Goal: Navigation & Orientation: Understand site structure

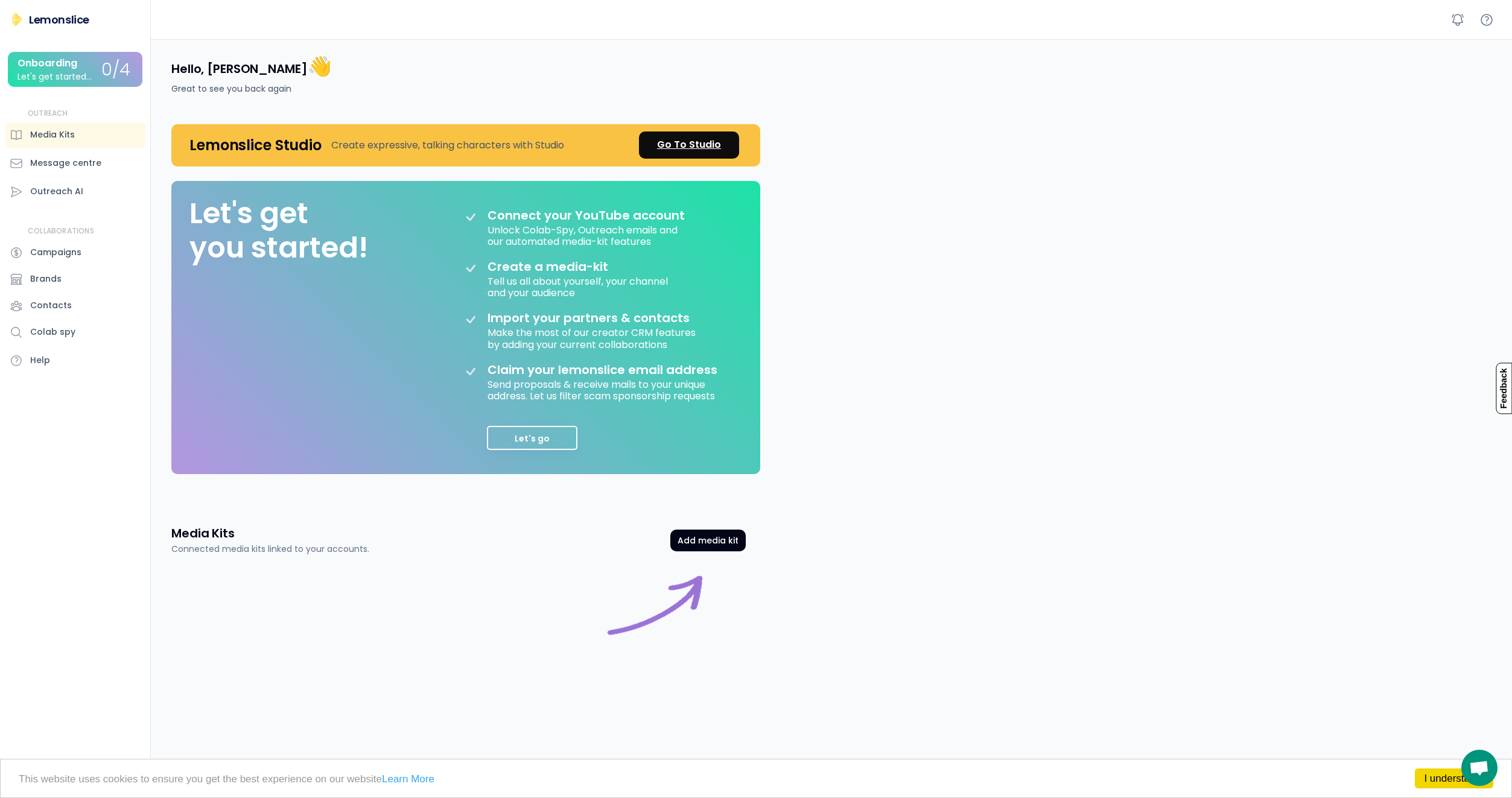
click at [690, 150] on div "Go To Studio" at bounding box center [689, 145] width 64 height 14
drag, startPoint x: 527, startPoint y: 436, endPoint x: 298, endPoint y: 407, distance: 230.8
click at [315, 421] on div "Let's get you started! Connect your YouTube account Unlock Colab-Spy, Outreach …" at bounding box center [465, 328] width 589 height 294
click at [58, 135] on div "Media Kits" at bounding box center [52, 135] width 45 height 13
click at [73, 138] on div "Media Kits" at bounding box center [52, 135] width 45 height 13
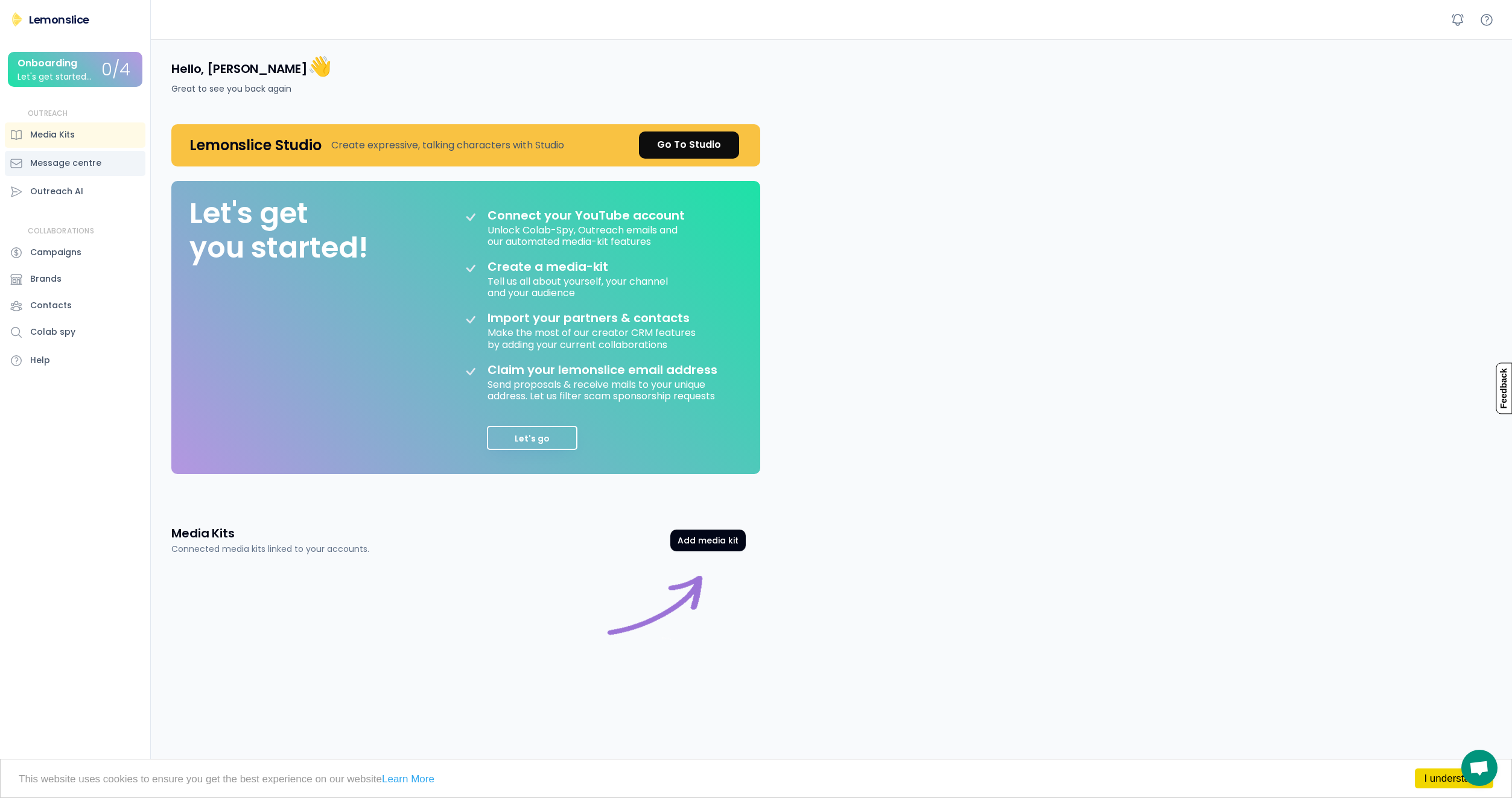
click at [71, 164] on div "Message centre" at bounding box center [66, 163] width 71 height 13
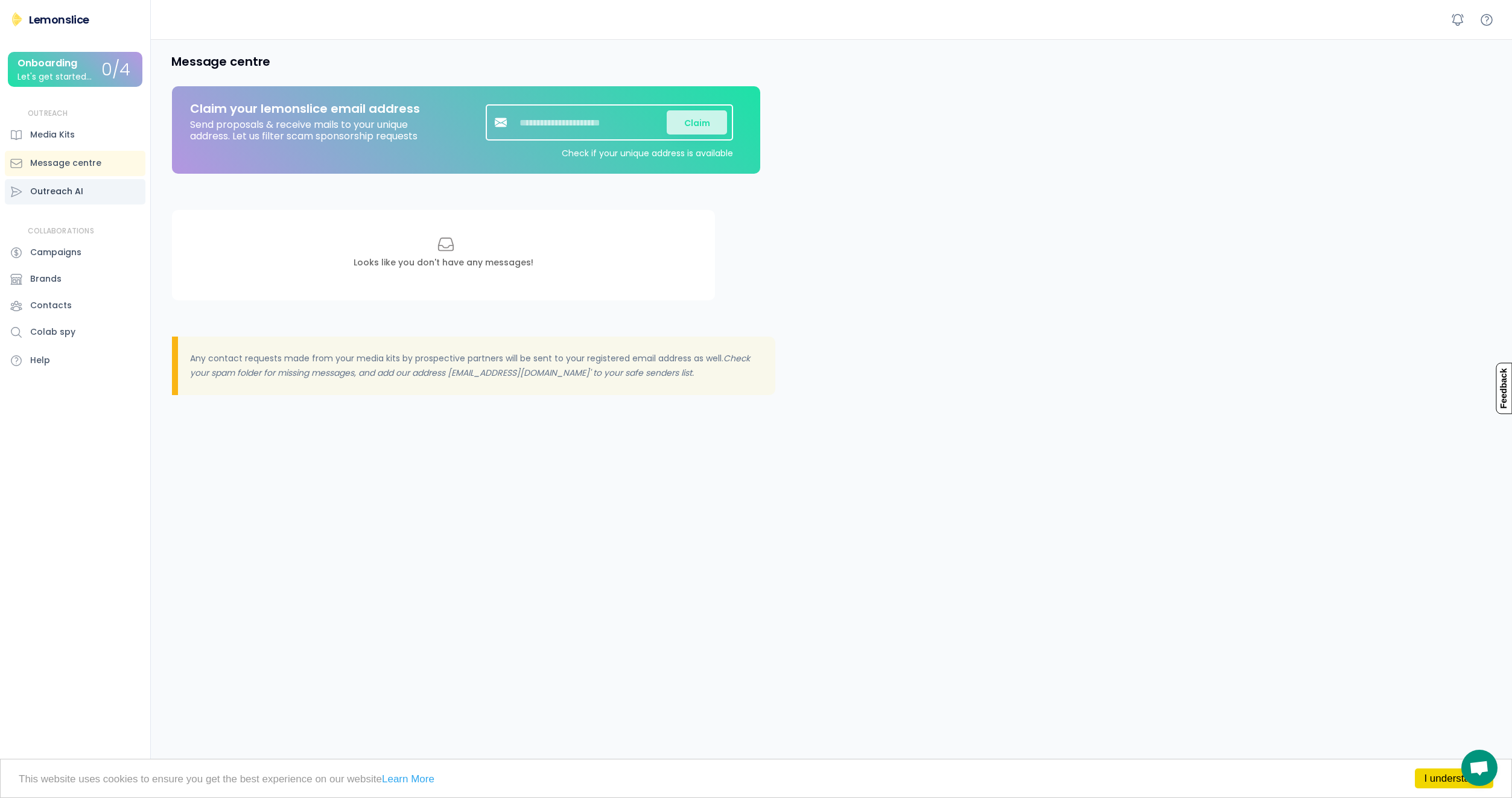
click at [70, 195] on div "Outreach AI" at bounding box center [56, 191] width 53 height 13
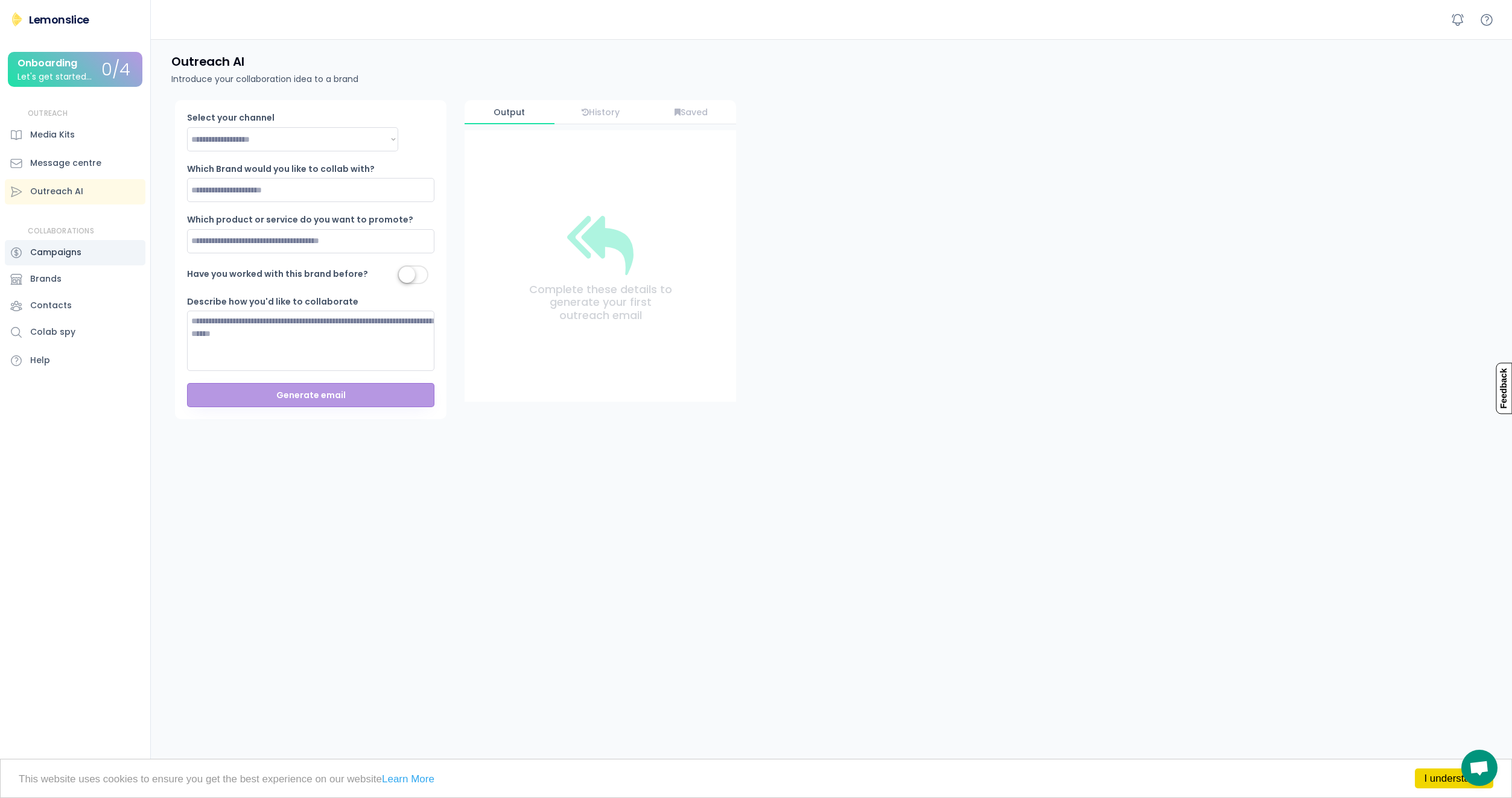
click at [71, 256] on div "Campaigns" at bounding box center [55, 252] width 51 height 13
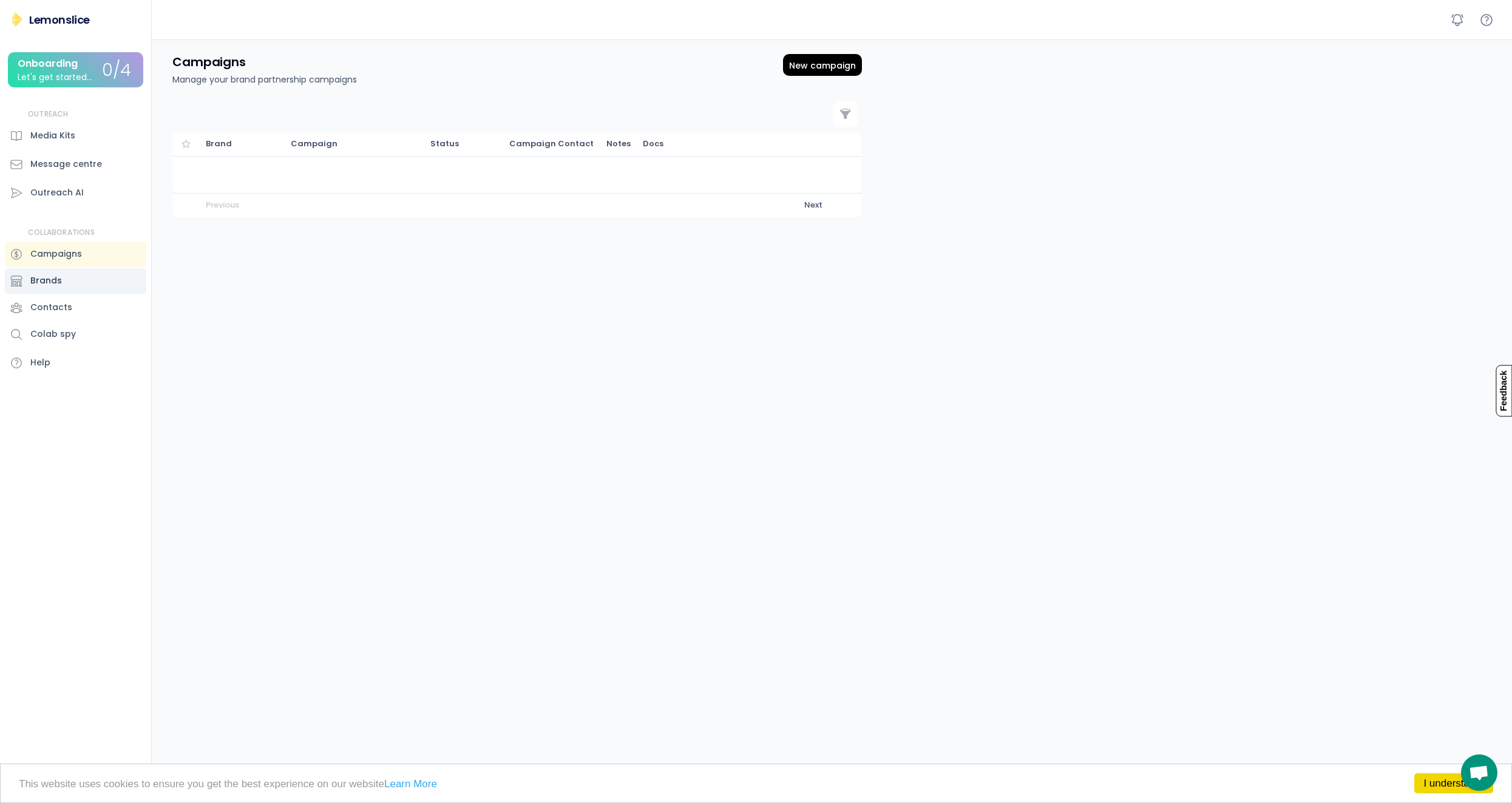
click at [67, 281] on div "Brands" at bounding box center [75, 281] width 142 height 25
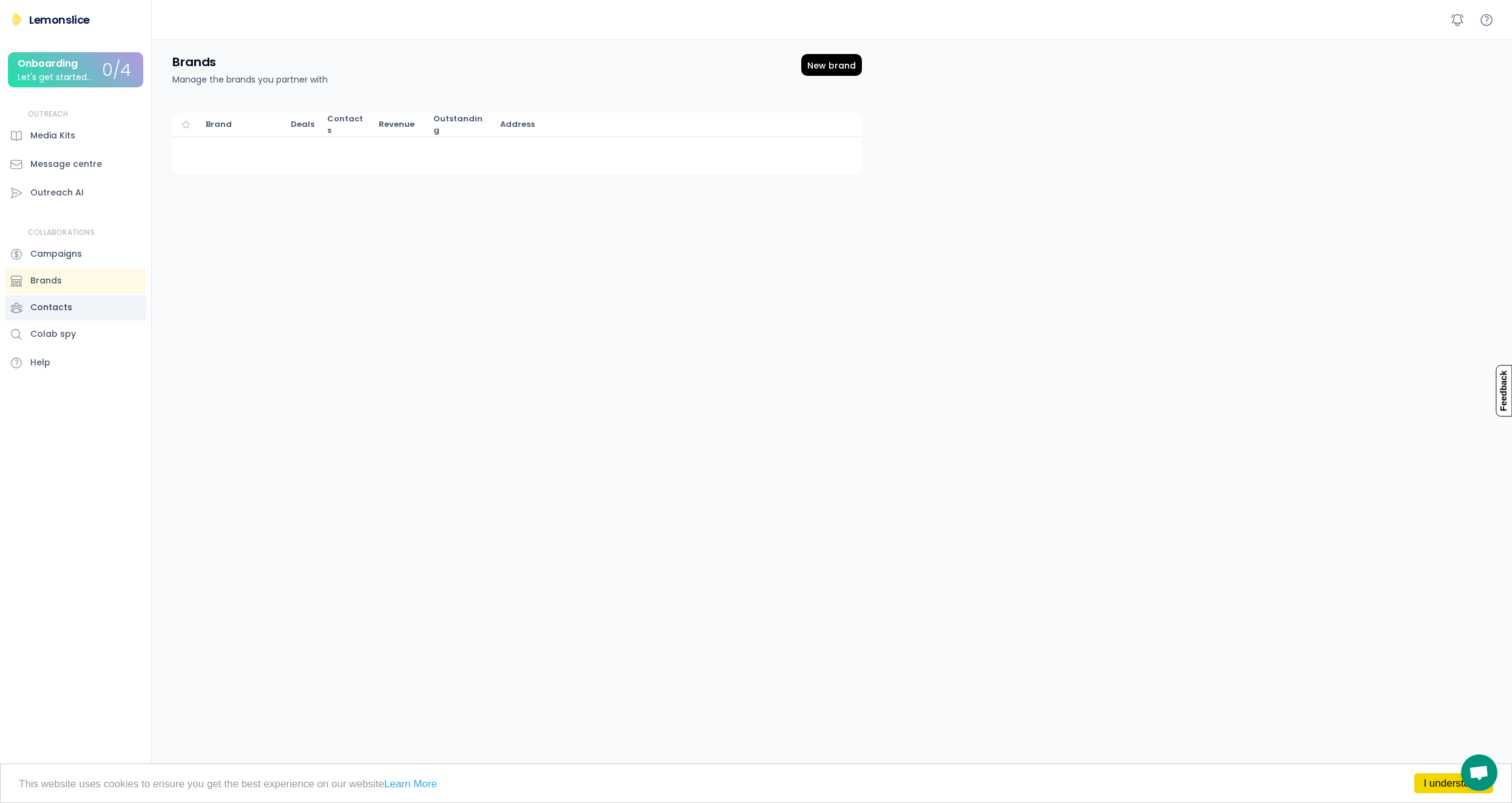
click at [71, 313] on div "Contacts" at bounding box center [75, 307] width 142 height 25
click at [71, 140] on div "Media Kits" at bounding box center [52, 136] width 45 height 13
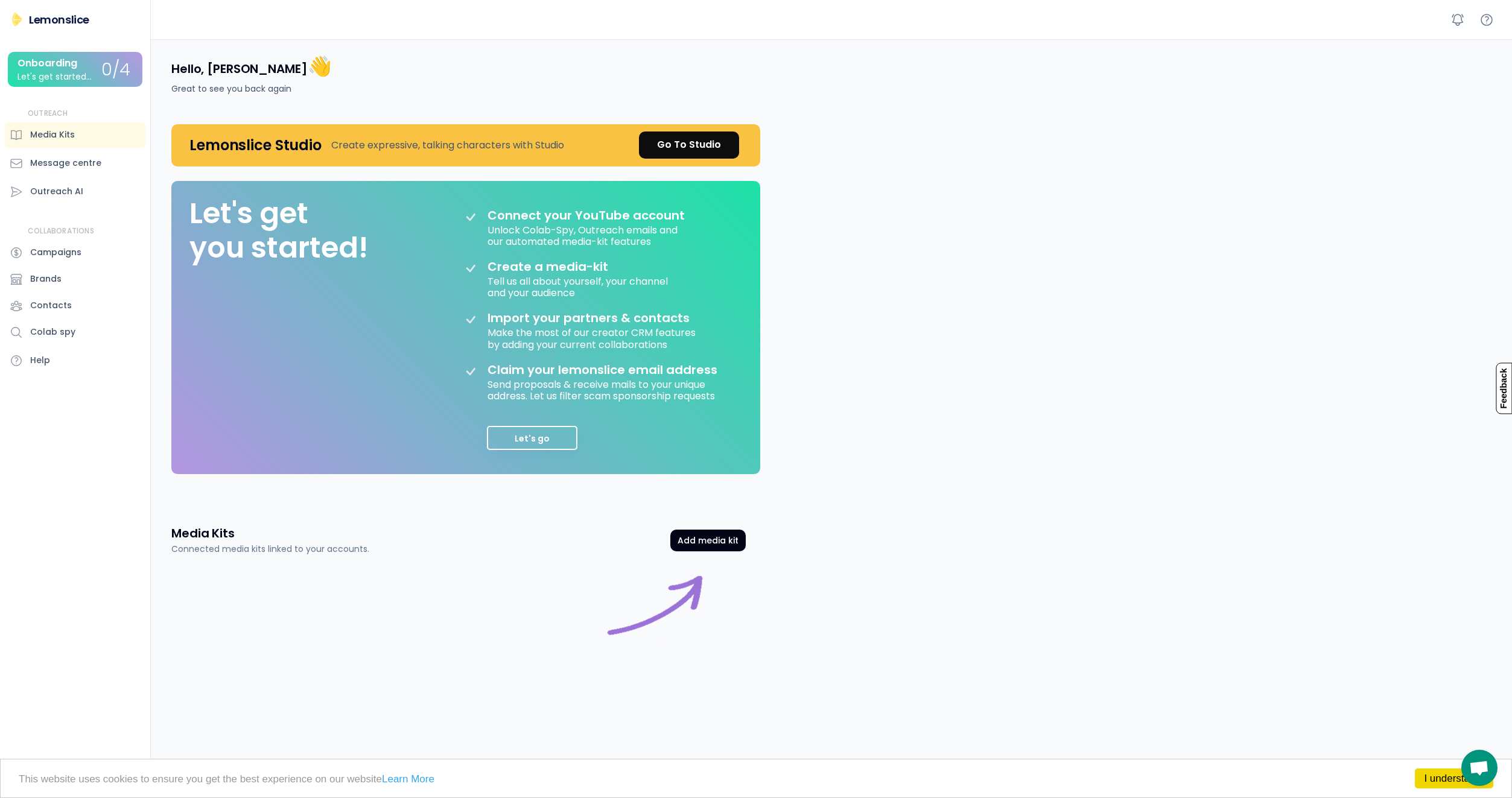
click at [73, 19] on div "Lemonslice" at bounding box center [59, 19] width 60 height 15
click at [698, 151] on div "Go To Studio" at bounding box center [689, 145] width 64 height 14
